Goal: Task Accomplishment & Management: Manage account settings

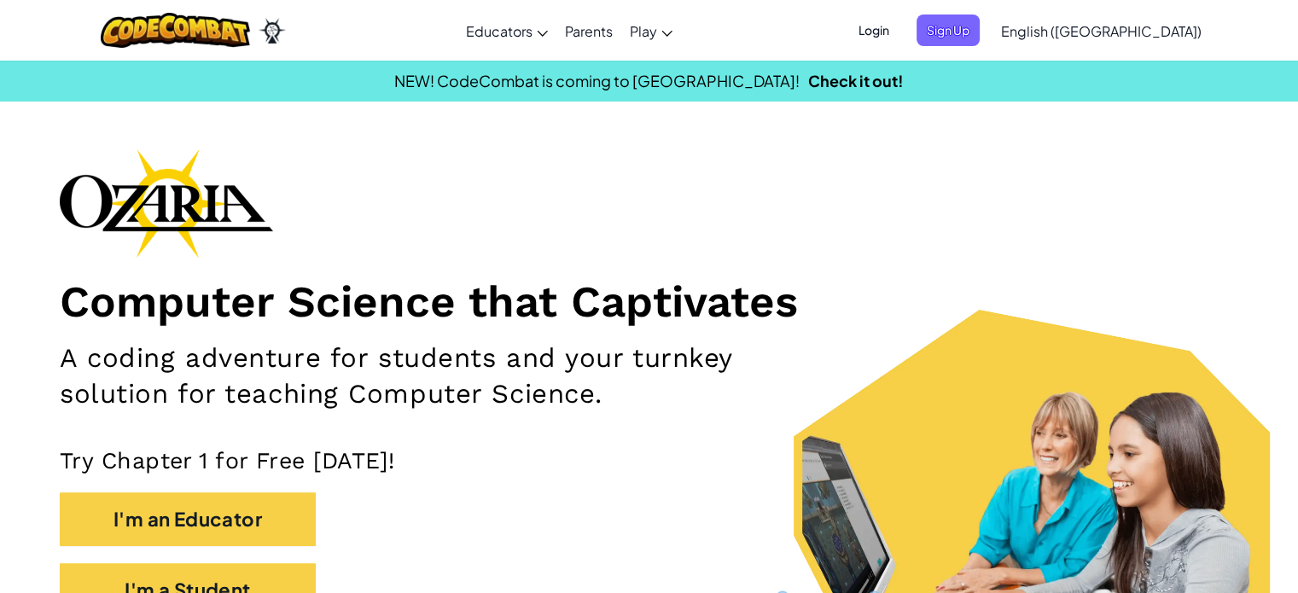
click at [900, 40] on span "Login" at bounding box center [873, 31] width 51 height 32
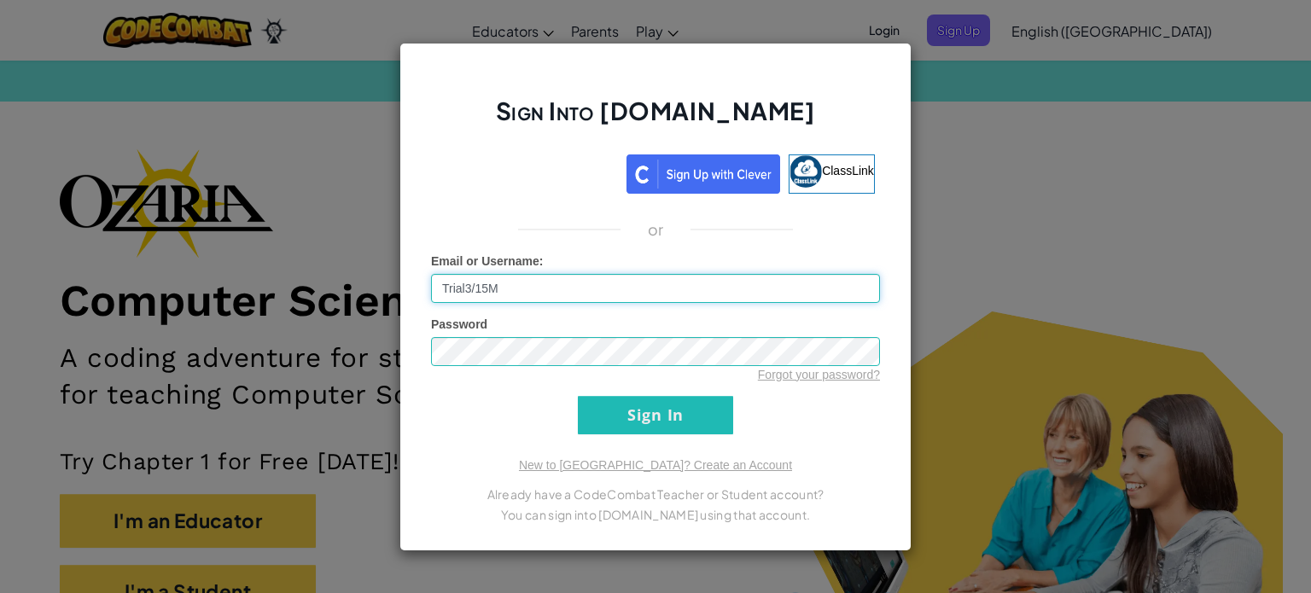
click at [637, 282] on input "Trial3/15M" at bounding box center [655, 288] width 449 height 29
type input "[EMAIL_ADDRESS][DOMAIN_NAME]"
click at [606, 419] on input "Sign In" at bounding box center [655, 415] width 155 height 38
